Goal: Browse casually

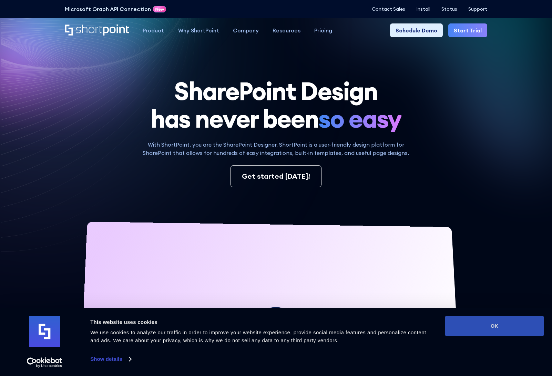
click at [502, 326] on button "OK" at bounding box center [495, 326] width 99 height 20
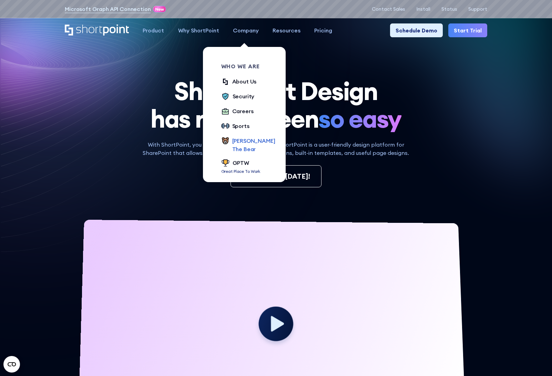
click at [249, 141] on div "[PERSON_NAME] The Bear" at bounding box center [253, 145] width 43 height 17
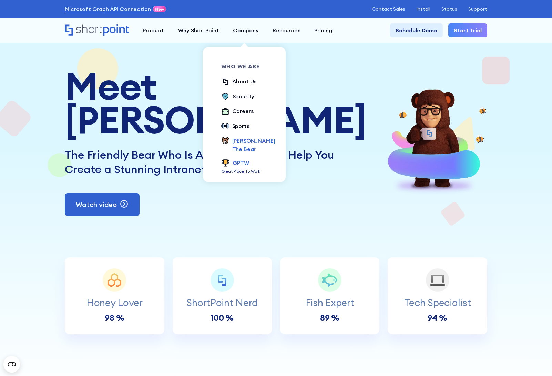
click at [237, 159] on div "GPTW" at bounding box center [241, 163] width 17 height 8
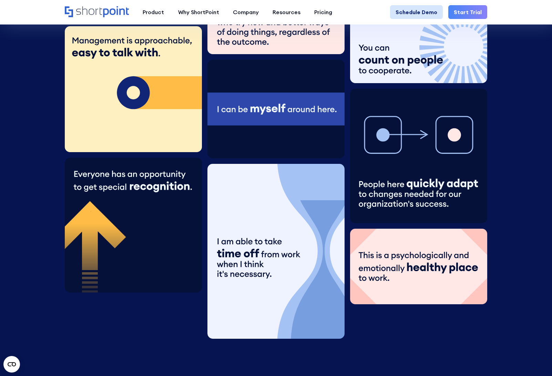
scroll to position [1448, 0]
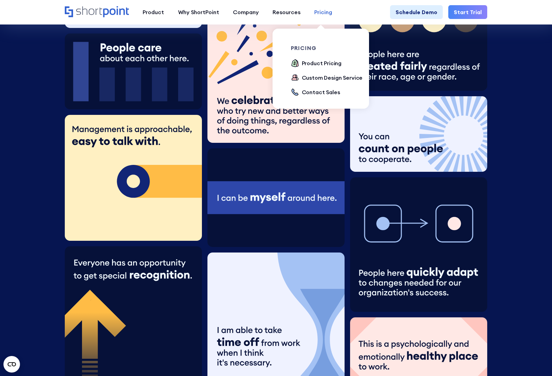
click at [328, 14] on div "Pricing" at bounding box center [324, 12] width 18 height 8
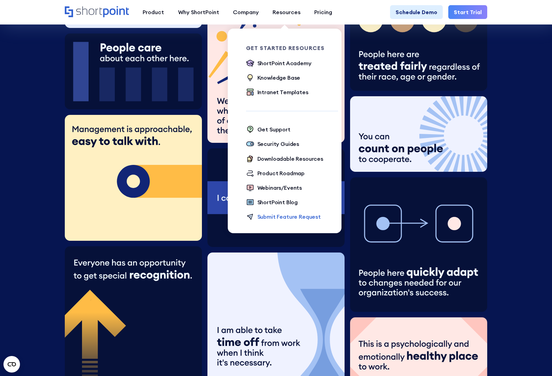
click at [289, 218] on div "Submit Feature Request" at bounding box center [289, 216] width 63 height 8
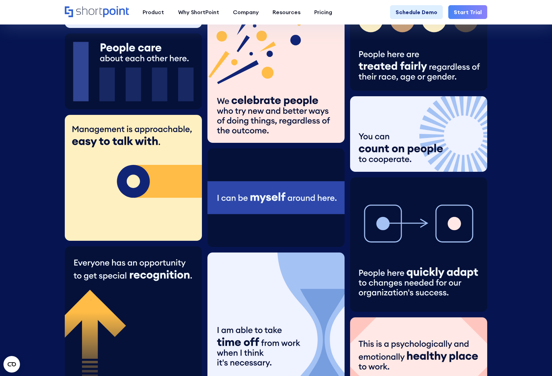
click at [464, 11] on link "Start Trial" at bounding box center [468, 12] width 39 height 14
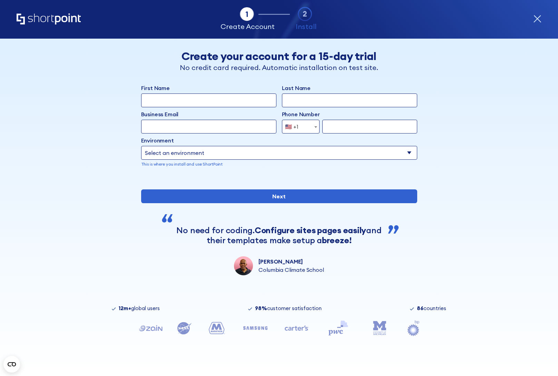
click at [537, 19] on icon "form" at bounding box center [537, 19] width 7 height 7
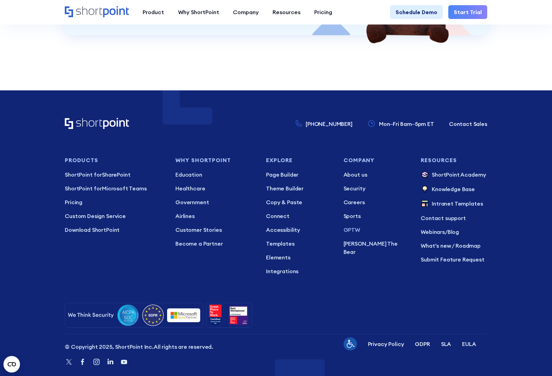
scroll to position [2661, 0]
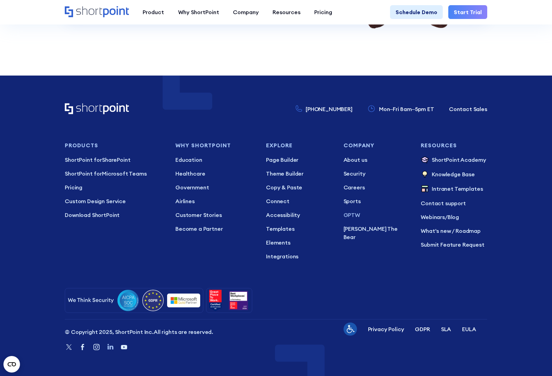
click at [110, 347] on icon "Linkedin" at bounding box center [110, 347] width 8 height 8
